Goal: Information Seeking & Learning: Learn about a topic

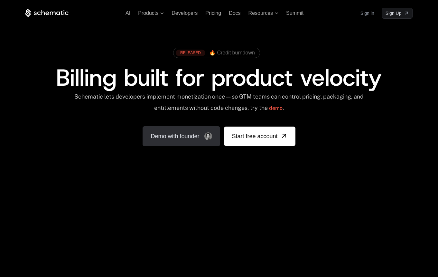
click at [195, 134] on link "Demo with founder" at bounding box center [182, 136] width 78 height 20
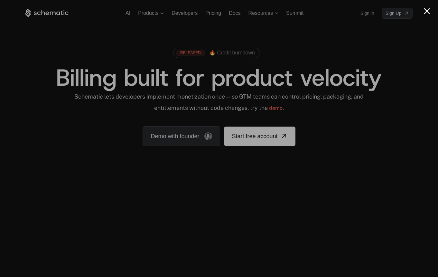
click at [434, 7] on div at bounding box center [219, 138] width 438 height 277
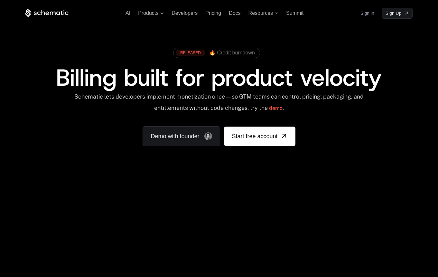
click at [433, 9] on div "AI Products Developers Pricing Docs Resources Summit Sign in Sign Up RELEASED 🔥…" at bounding box center [219, 96] width 438 height 192
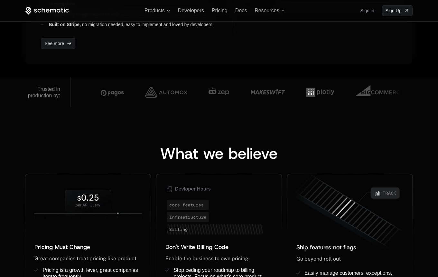
scroll to position [317, 0]
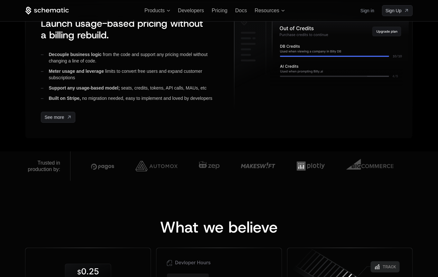
click at [220, 14] on div "Products Developers Pricing Docs Resources Sign in Sign Up" at bounding box center [219, 10] width 418 height 21
click at [224, 12] on span "Pricing" at bounding box center [220, 10] width 16 height 5
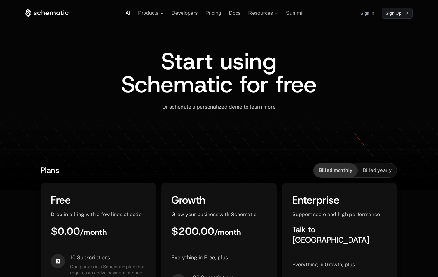
click at [128, 14] on span "AI" at bounding box center [128, 12] width 5 height 5
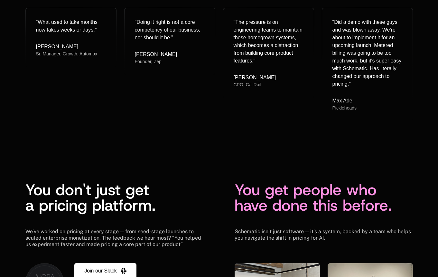
scroll to position [1748, 0]
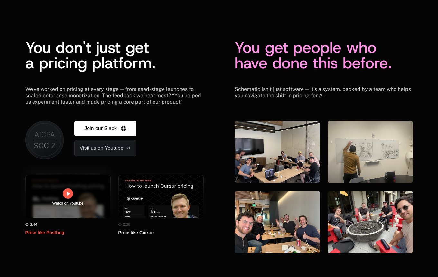
click at [65, 195] on icon at bounding box center [68, 194] width 8 height 8
